Goal: Find specific page/section: Find specific page/section

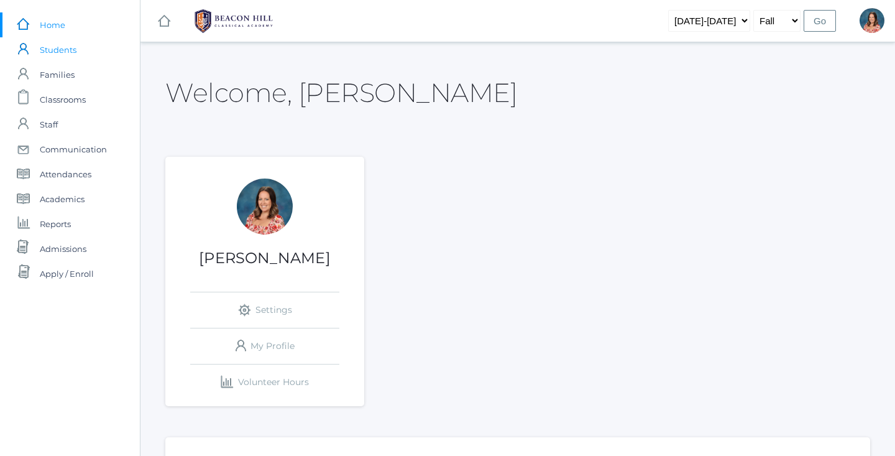
click at [61, 52] on span "Students" at bounding box center [58, 49] width 37 height 25
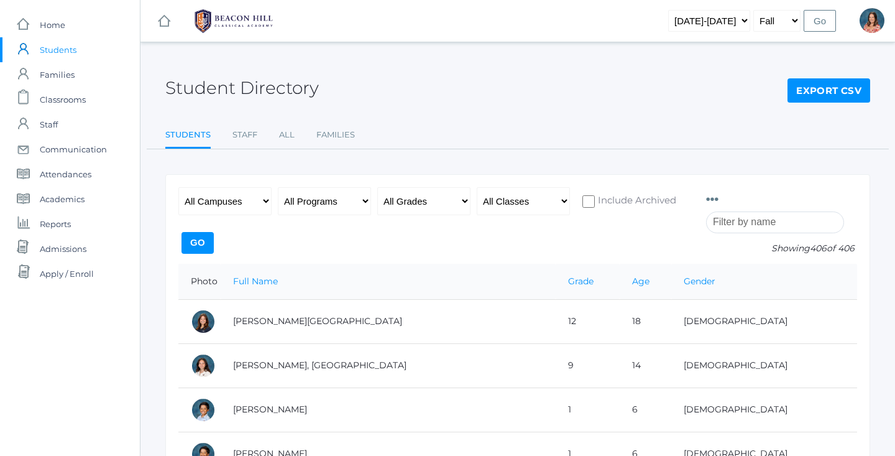
click at [804, 217] on input "search" at bounding box center [775, 222] width 138 height 22
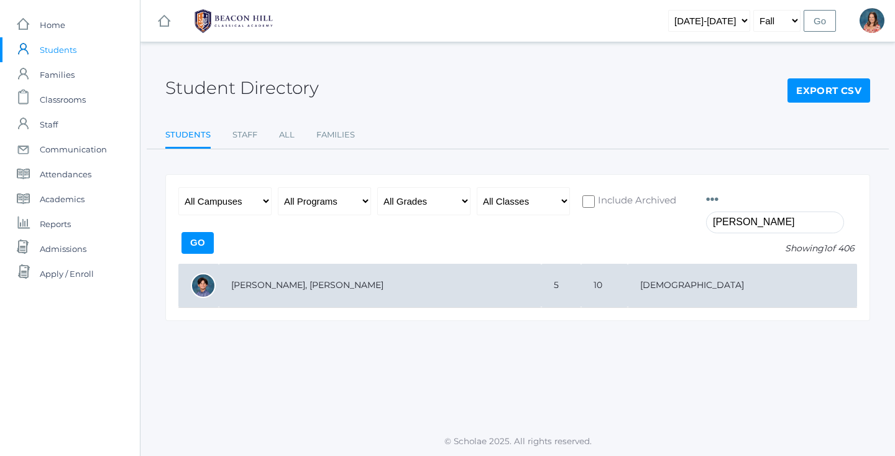
type input "[PERSON_NAME]"
click at [471, 288] on td "[PERSON_NAME], [PERSON_NAME]" at bounding box center [380, 286] width 323 height 44
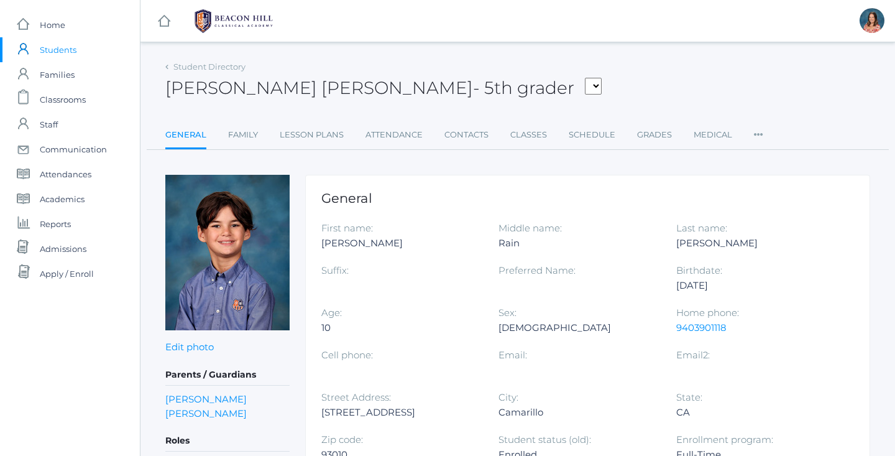
click at [66, 50] on span "Students" at bounding box center [58, 49] width 37 height 25
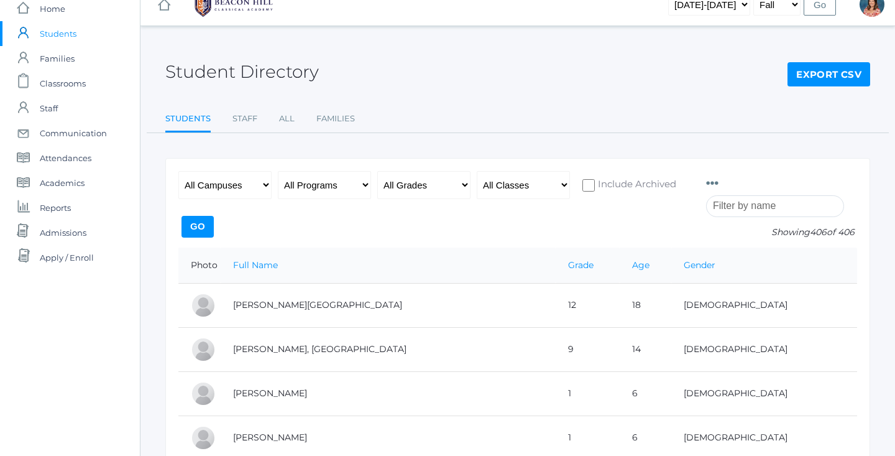
scroll to position [17, 0]
